Goal: Find specific page/section: Find specific page/section

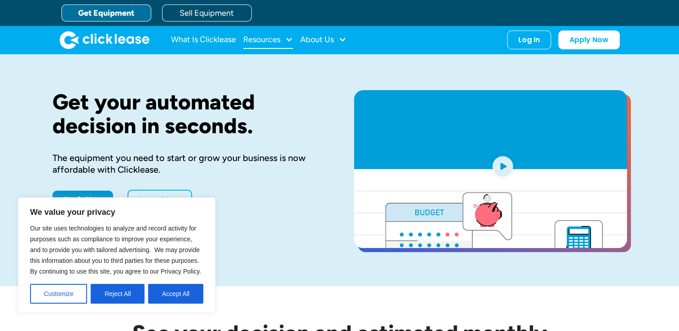
click at [287, 39] on div at bounding box center [289, 39] width 8 height 8
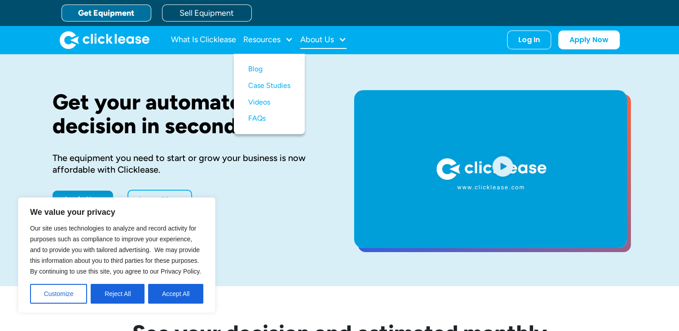
click at [341, 32] on div "About Us" at bounding box center [323, 40] width 46 height 18
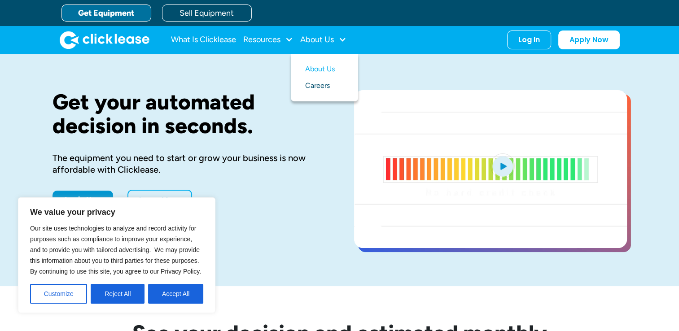
click at [326, 79] on link "Careers" at bounding box center [324, 86] width 39 height 17
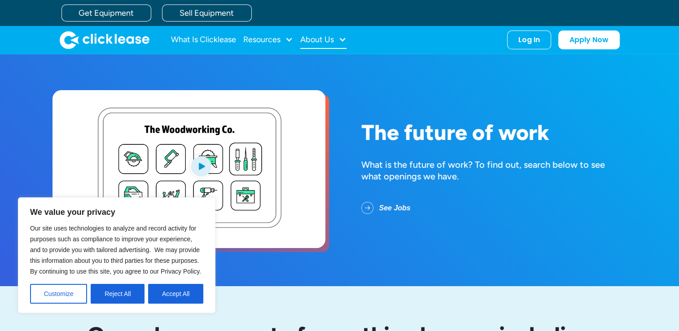
click at [339, 39] on div at bounding box center [343, 39] width 8 height 8
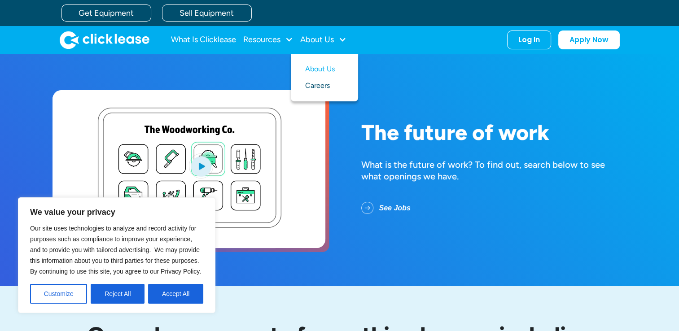
click at [321, 84] on link "Careers" at bounding box center [324, 86] width 39 height 17
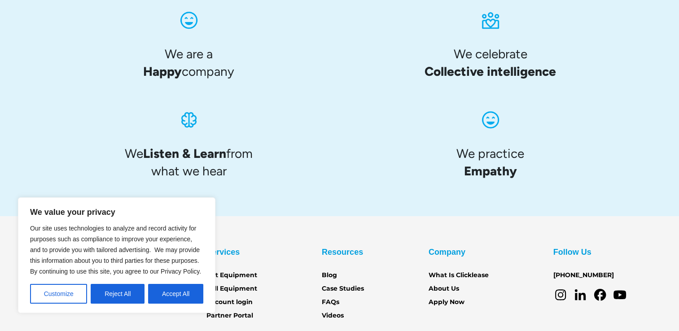
scroll to position [955, 0]
